Goal: Browse casually

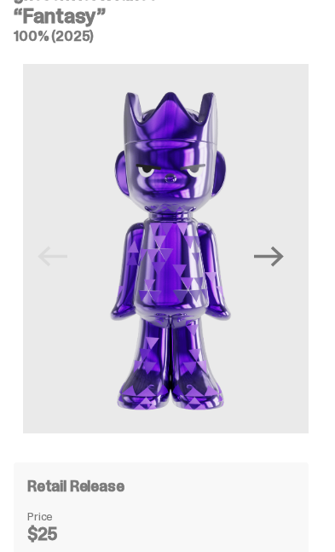
scroll to position [80, 0]
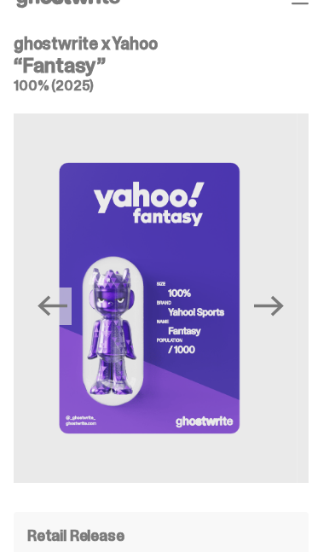
scroll to position [28, 0]
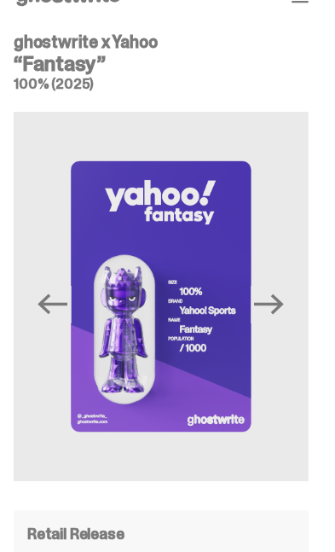
click at [133, 331] on img at bounding box center [161, 296] width 295 height 369
click at [122, 388] on img at bounding box center [161, 296] width 295 height 369
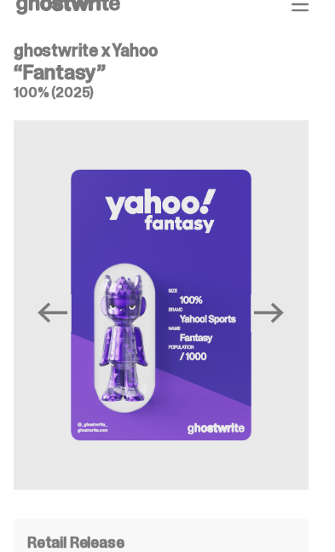
scroll to position [0, 0]
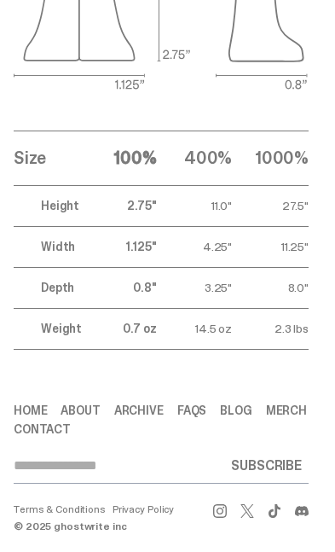
scroll to position [3287, 0]
click at [83, 416] on link "About" at bounding box center [80, 410] width 39 height 12
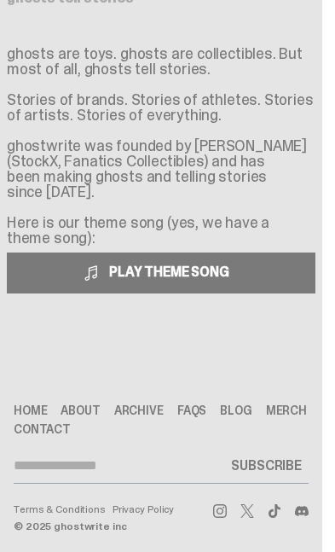
click at [234, 263] on span "PLAY THEME SONG" at bounding box center [170, 272] width 137 height 18
